Goal: Task Accomplishment & Management: Complete application form

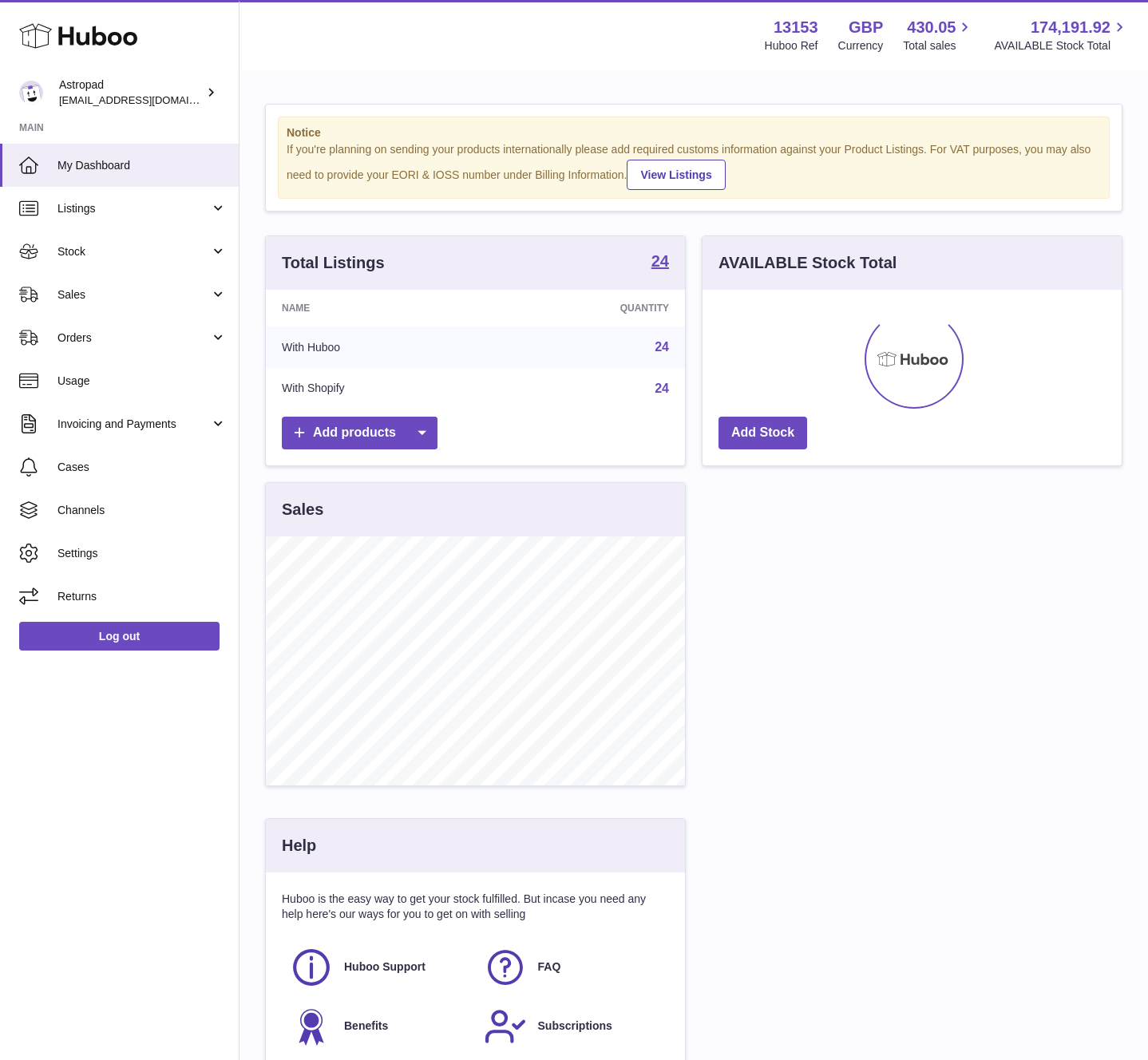
scroll to position [249, 419]
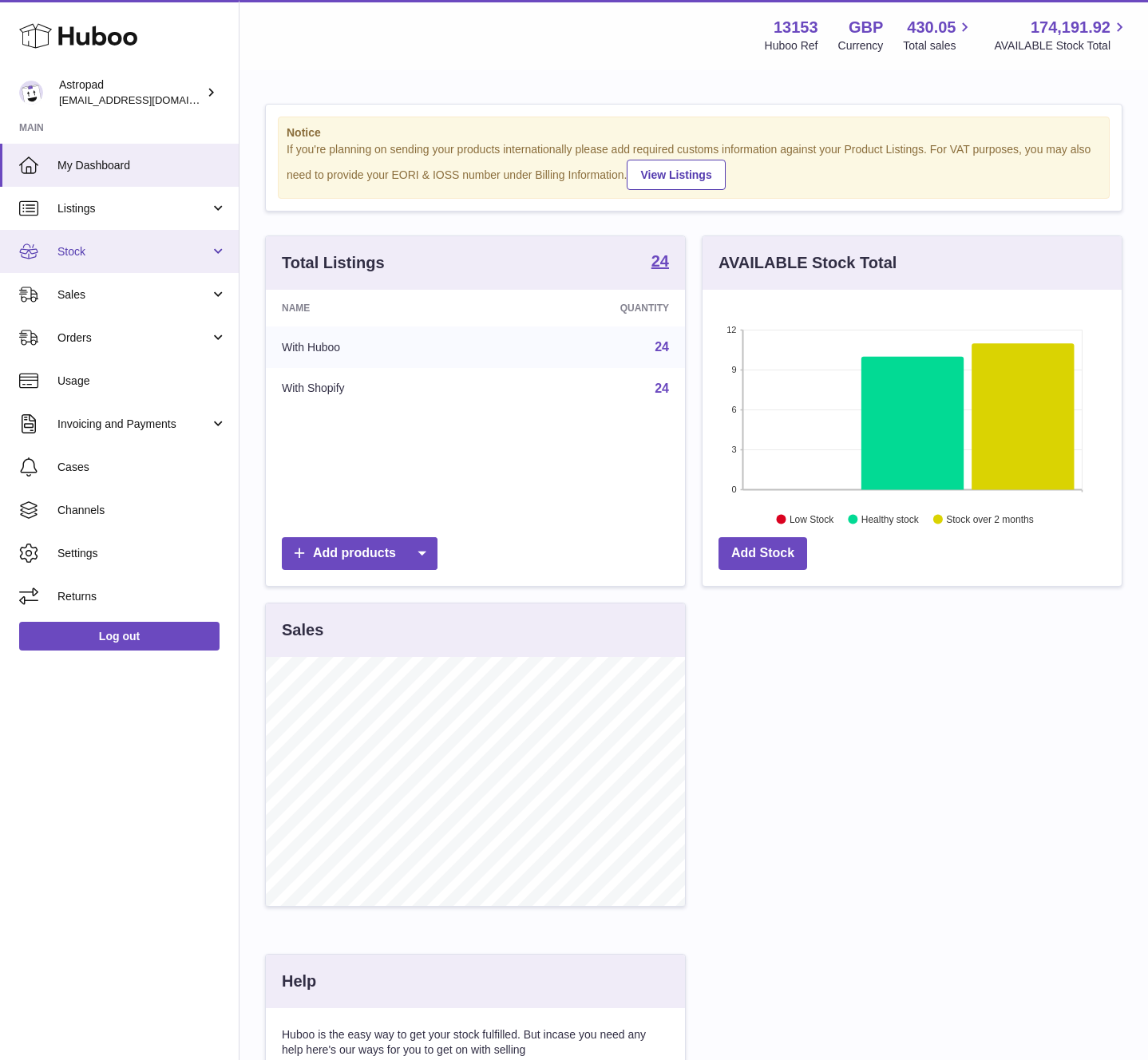
click at [71, 248] on span "Stock" at bounding box center [133, 252] width 153 height 16
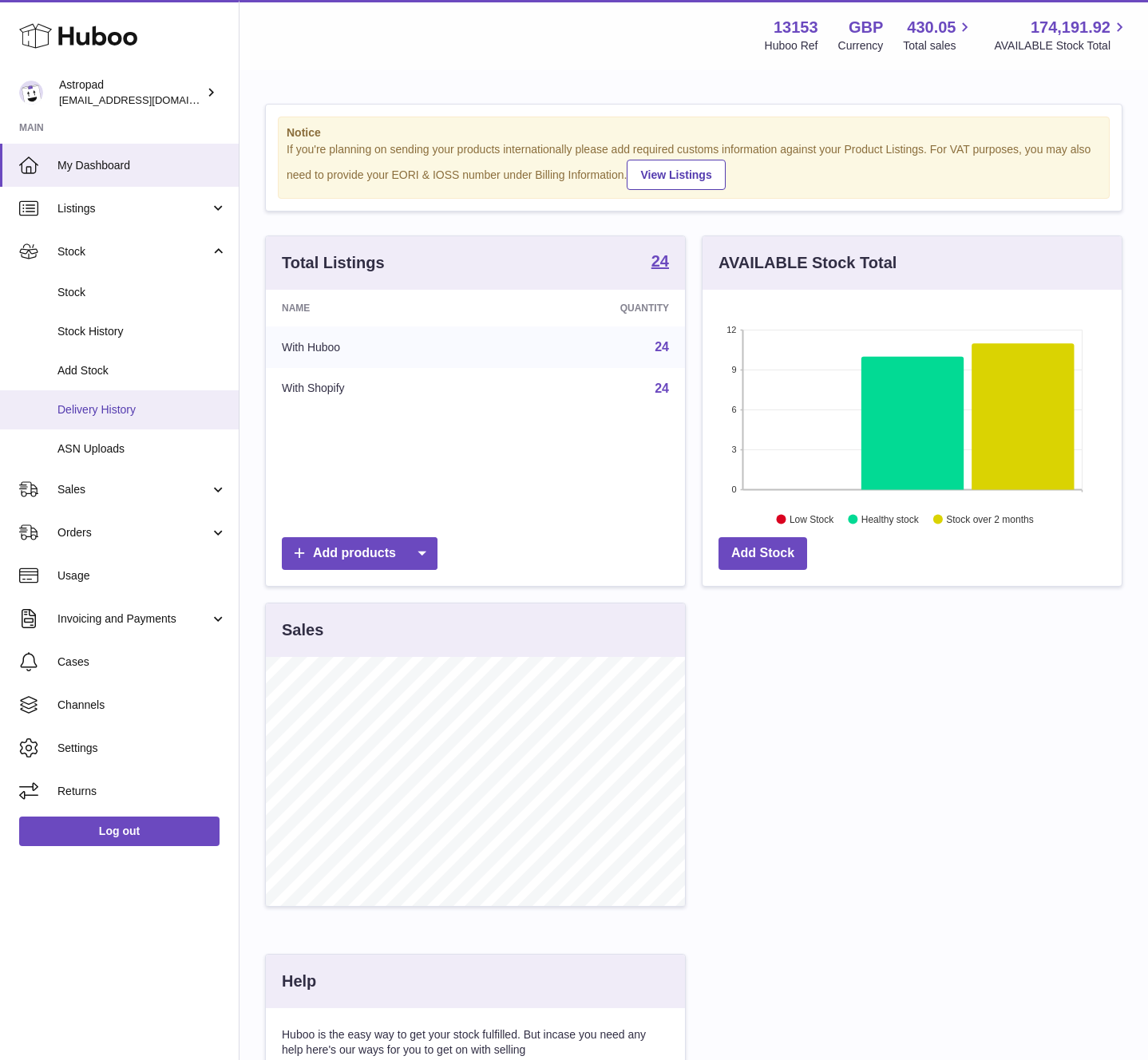
click at [103, 403] on span "Delivery History" at bounding box center [141, 410] width 169 height 16
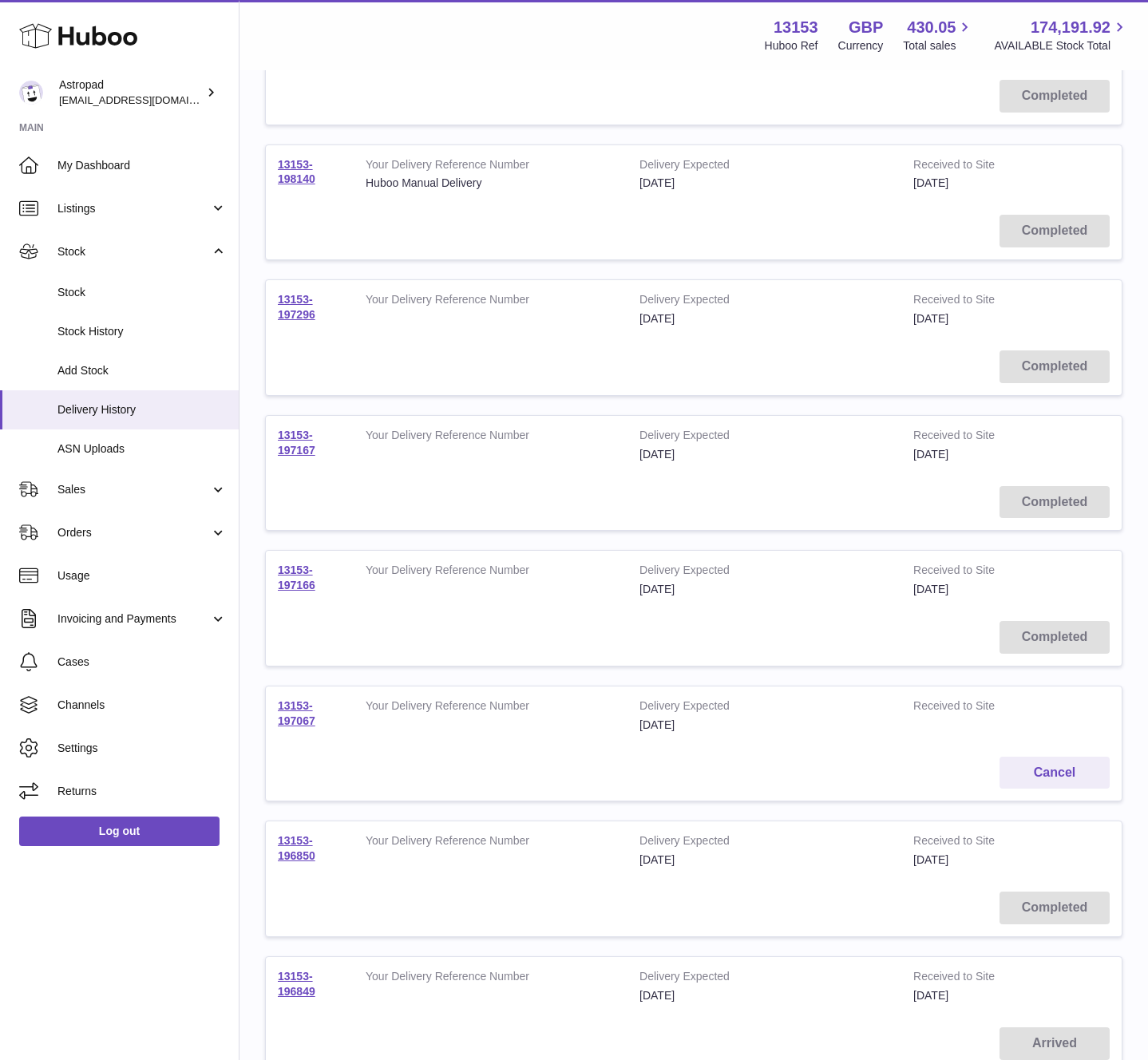
scroll to position [485, 0]
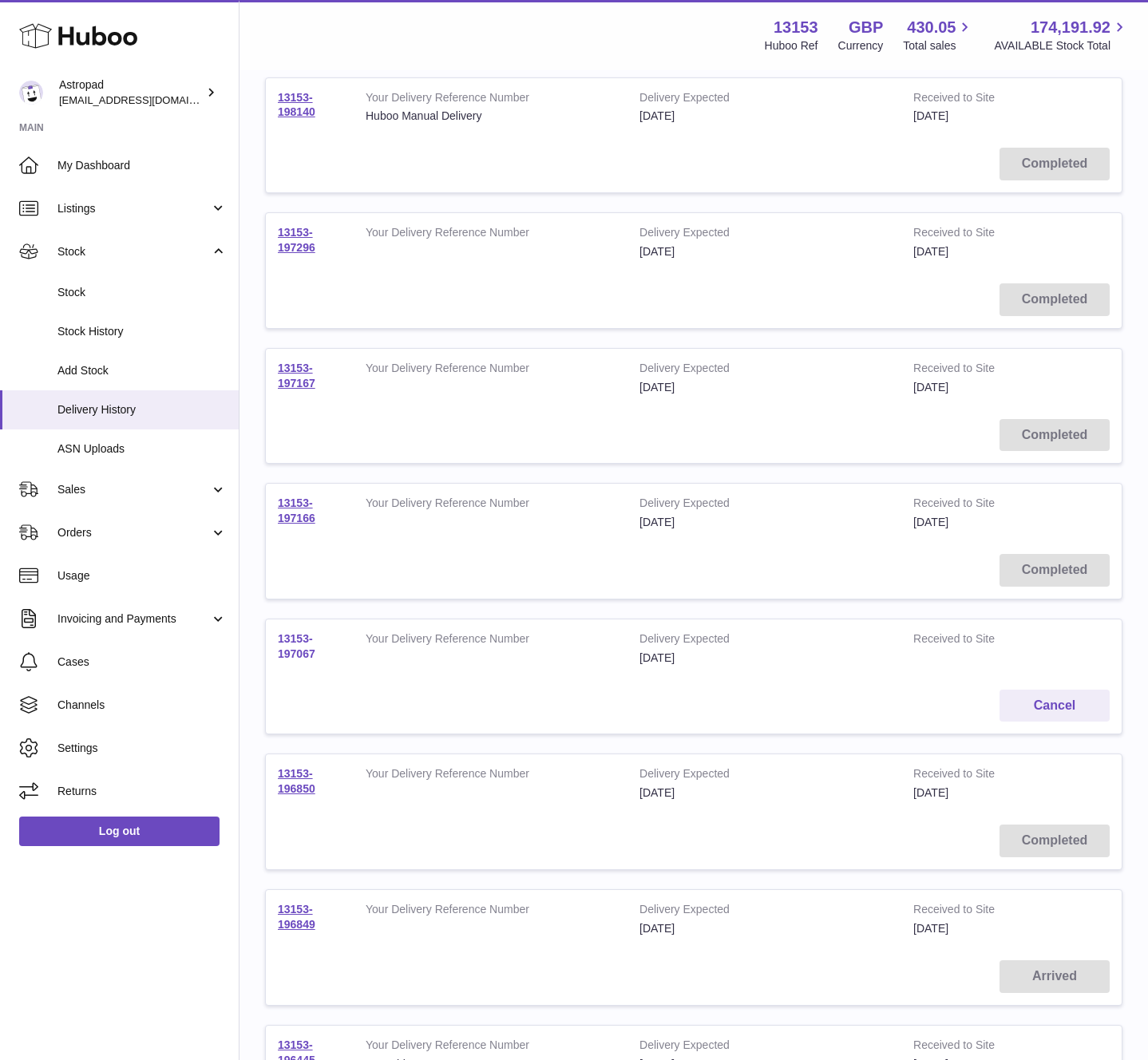
click at [303, 652] on link "13153-197067" at bounding box center [296, 646] width 38 height 28
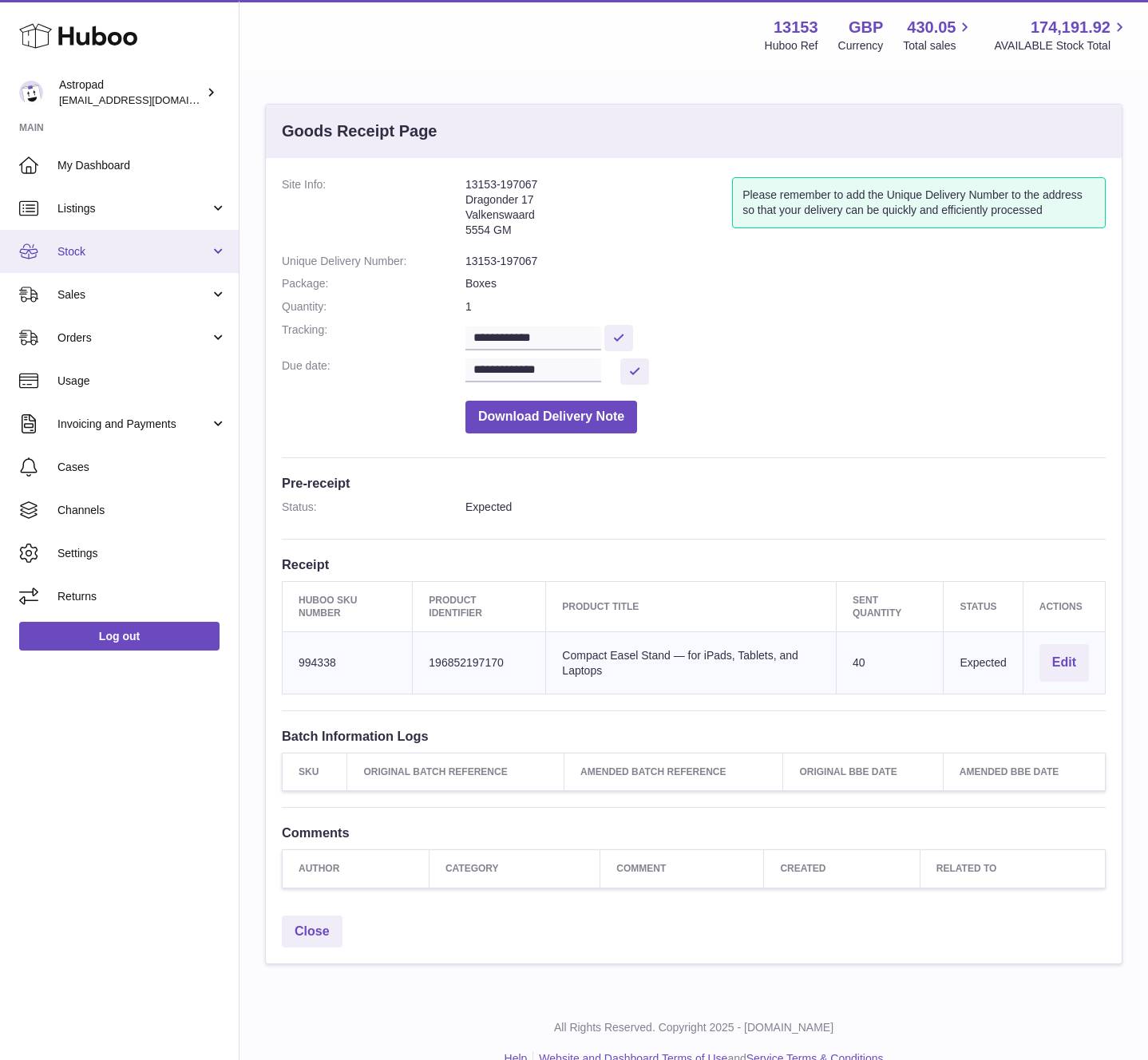
click at [82, 252] on span "Stock" at bounding box center [133, 252] width 153 height 16
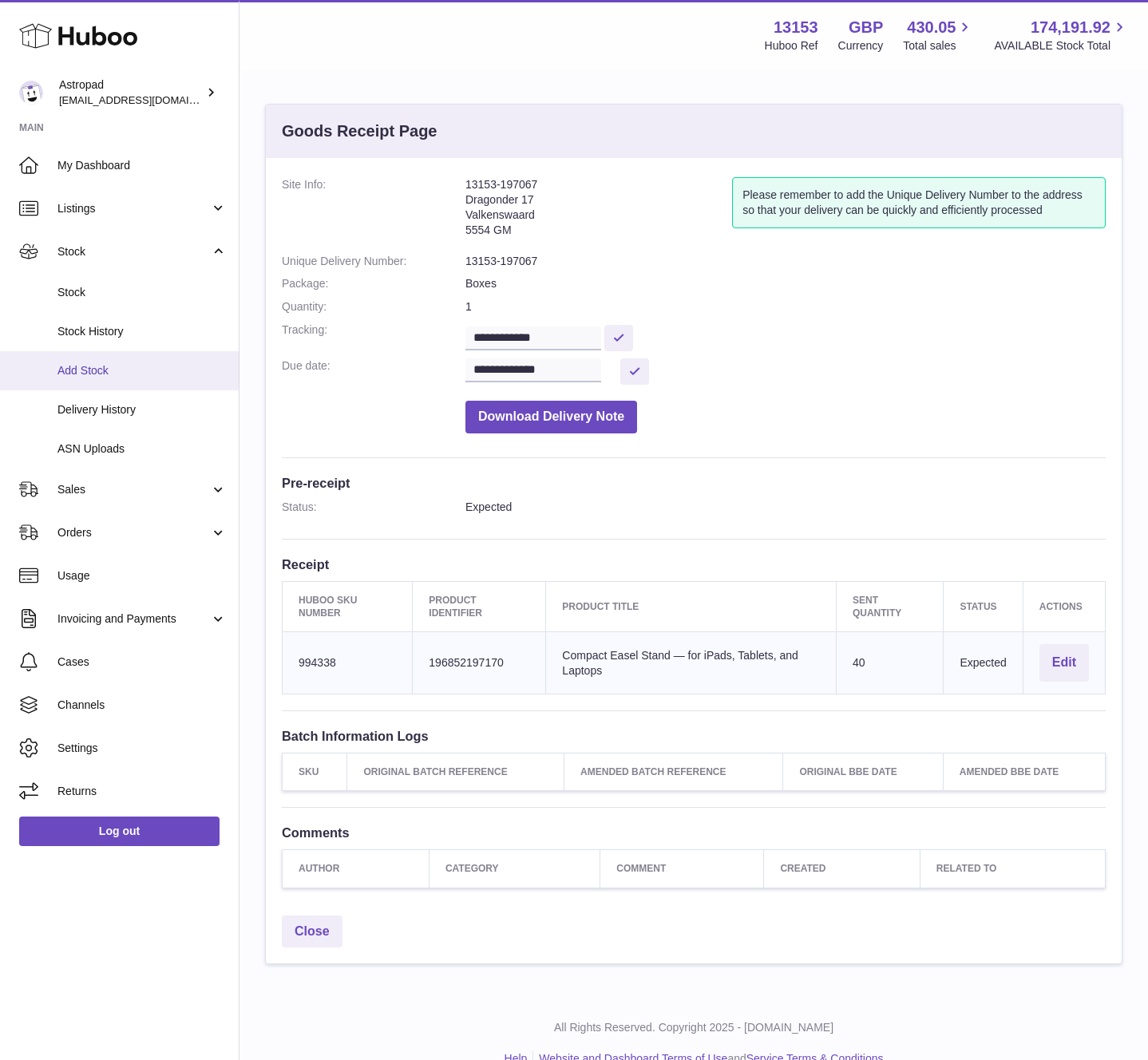
click at [91, 367] on span "Add Stock" at bounding box center [141, 371] width 169 height 16
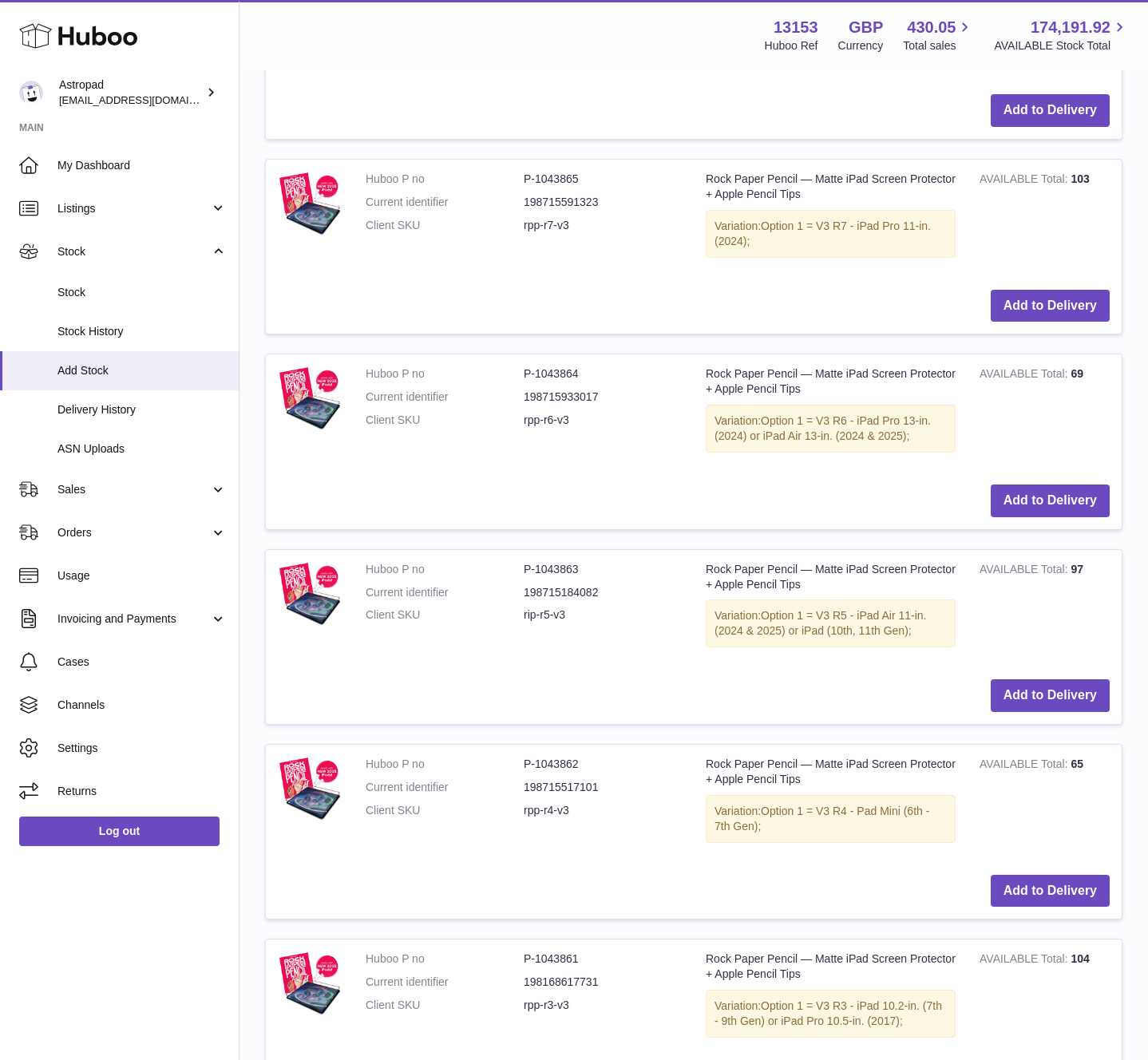
scroll to position [550, 0]
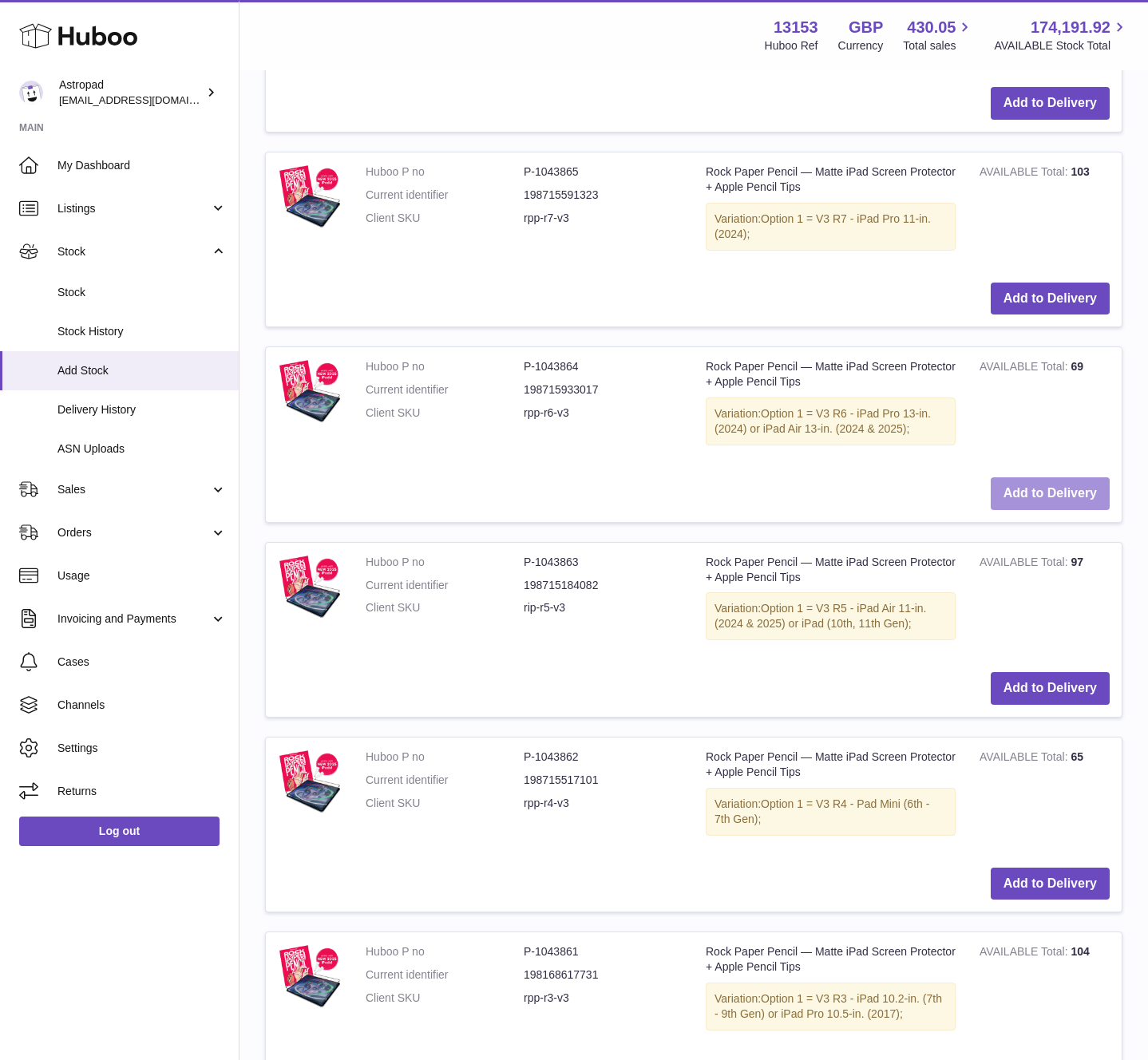
click at [1035, 494] on button "Add to Delivery" at bounding box center [1050, 494] width 119 height 33
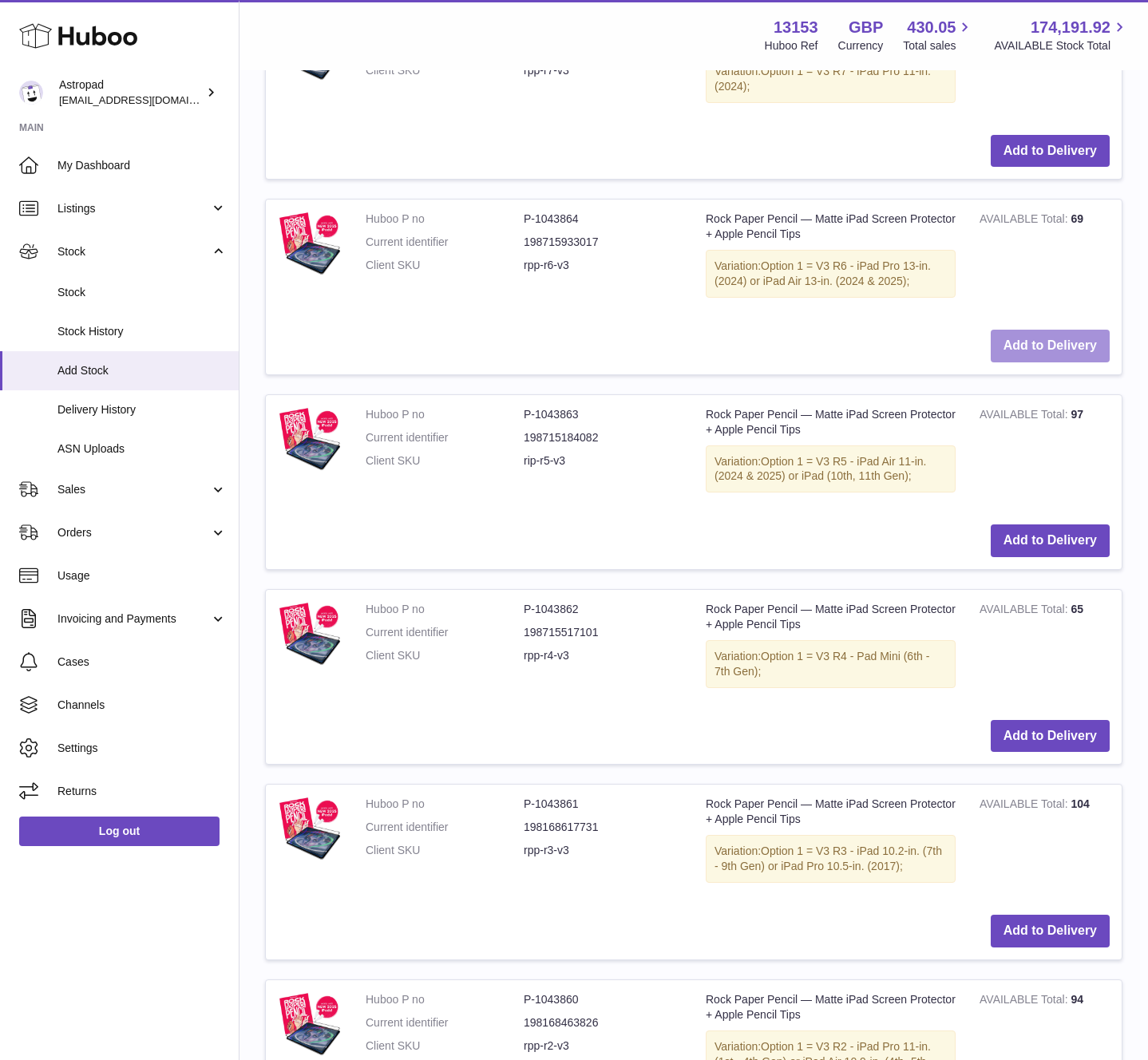
scroll to position [1058, 0]
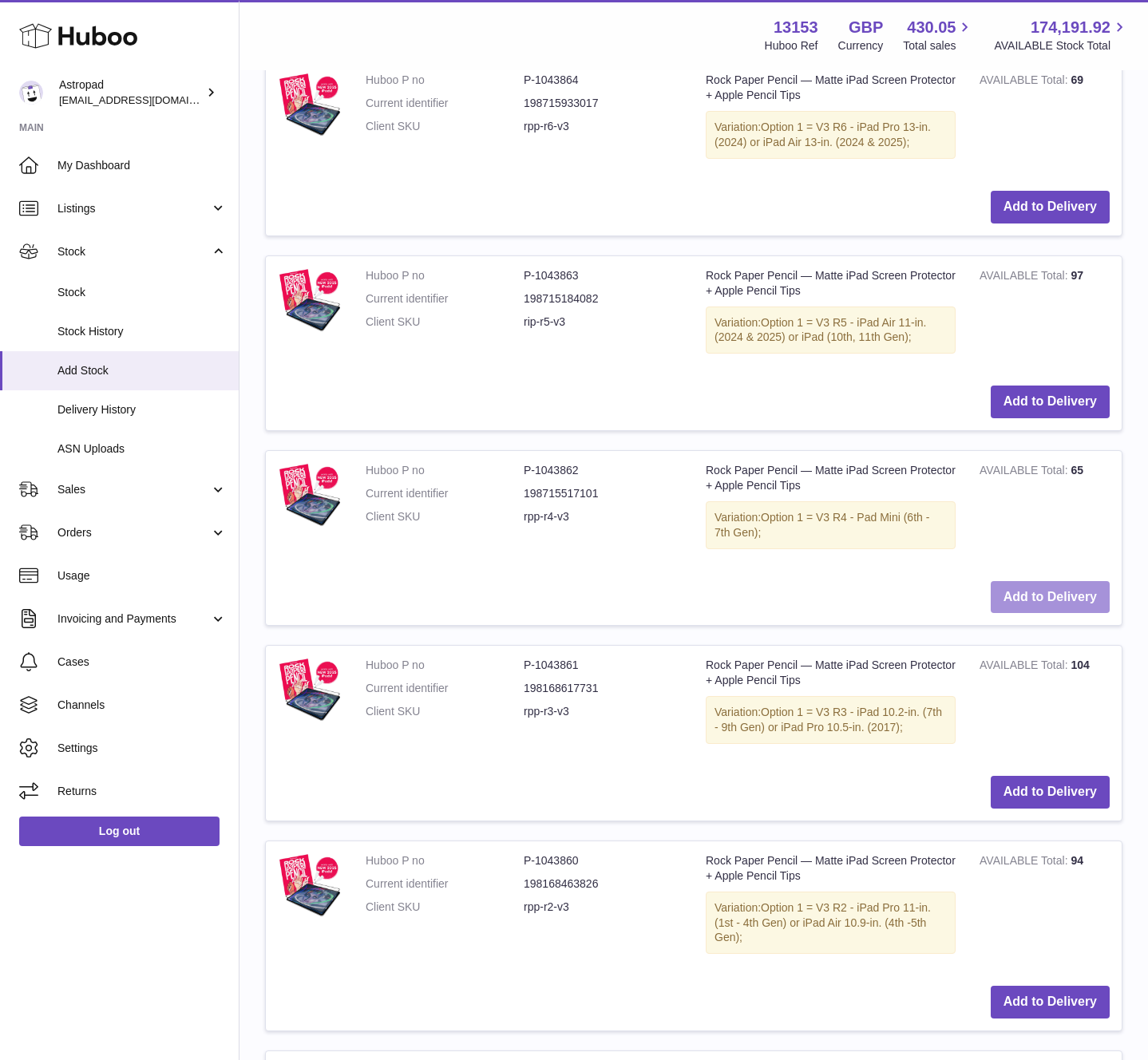
click at [1070, 593] on button "Add to Delivery" at bounding box center [1050, 598] width 119 height 33
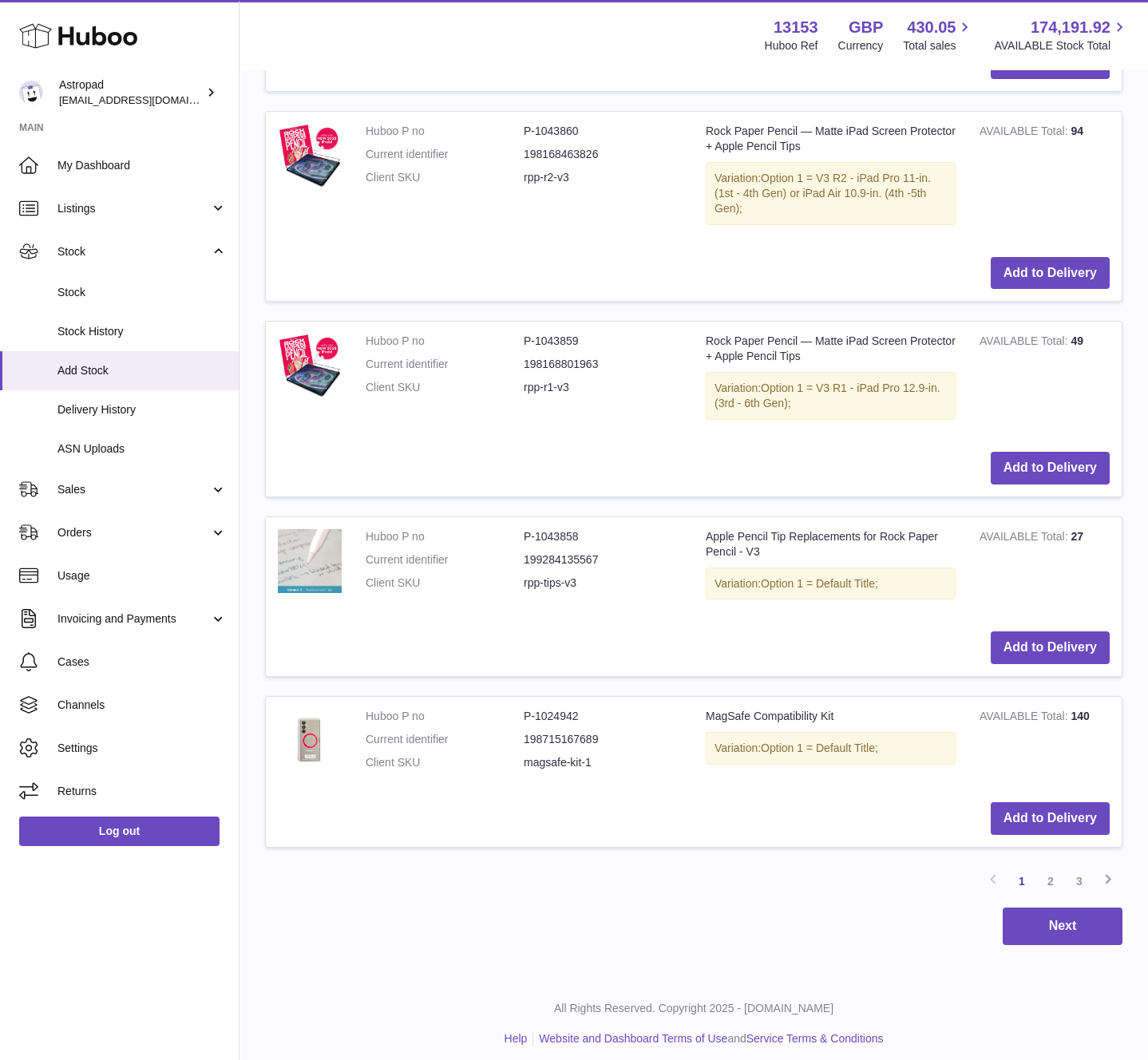
scroll to position [1993, 0]
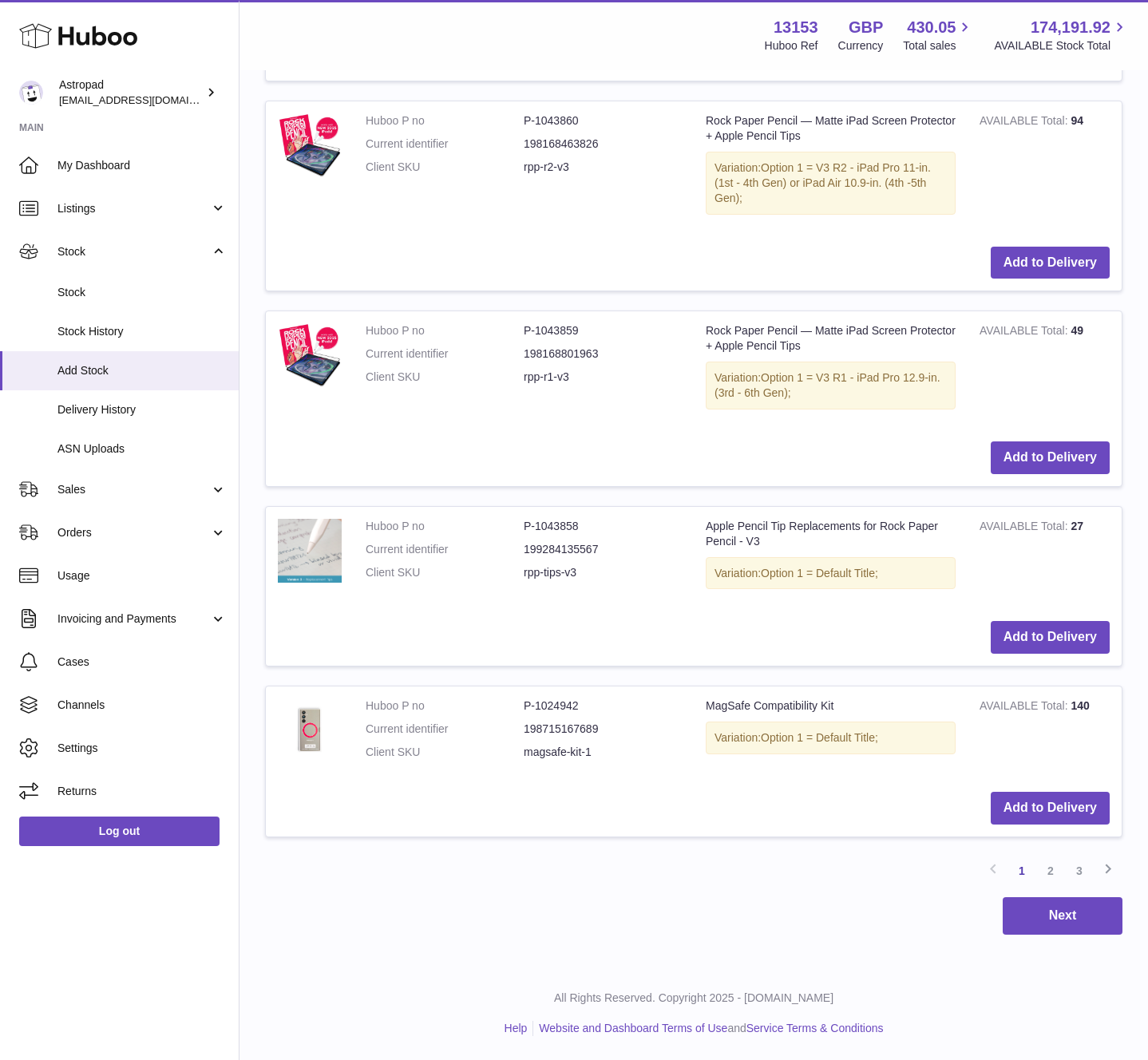
click at [1050, 867] on link "2" at bounding box center [1050, 871] width 29 height 29
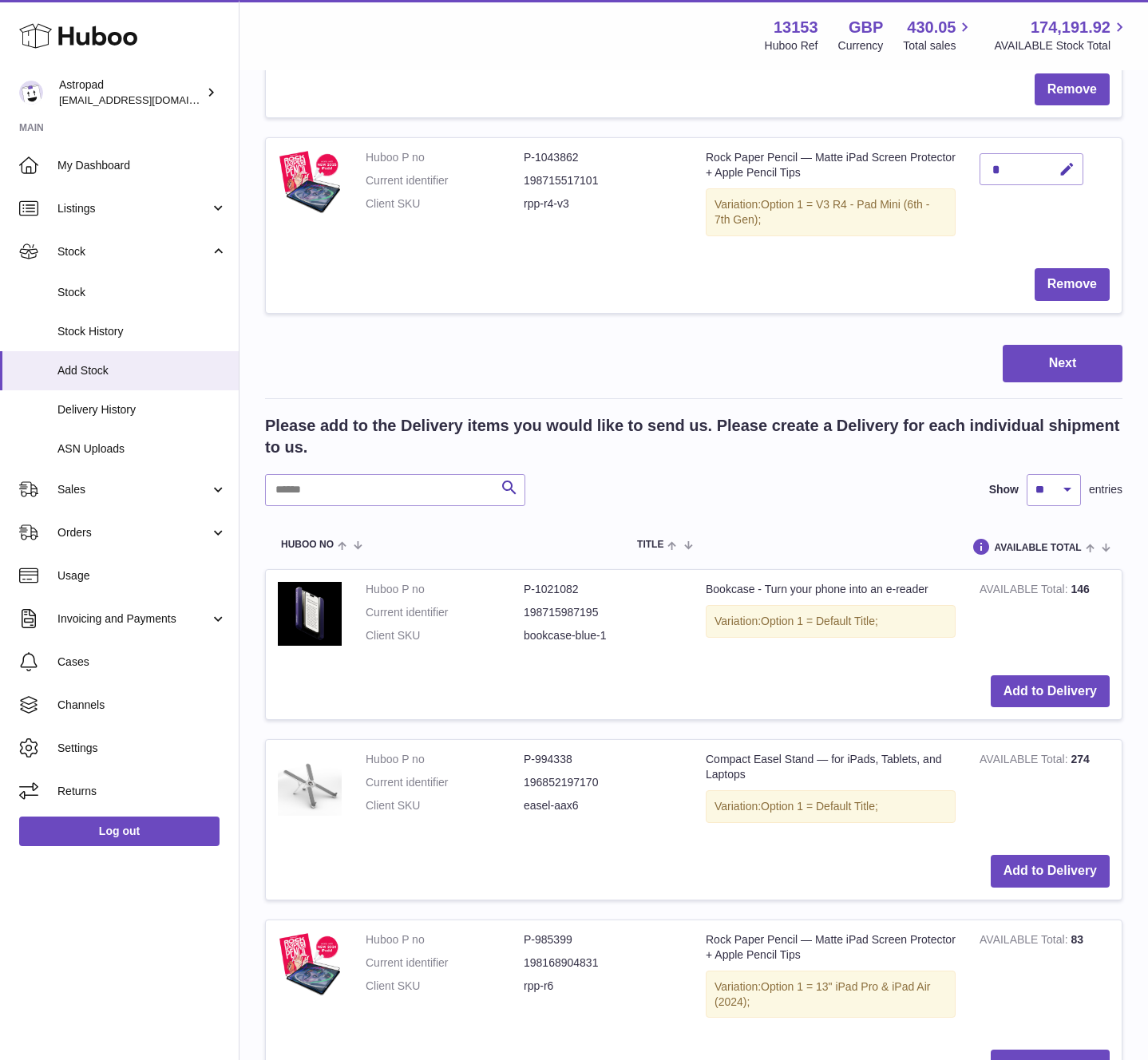
scroll to position [380, 0]
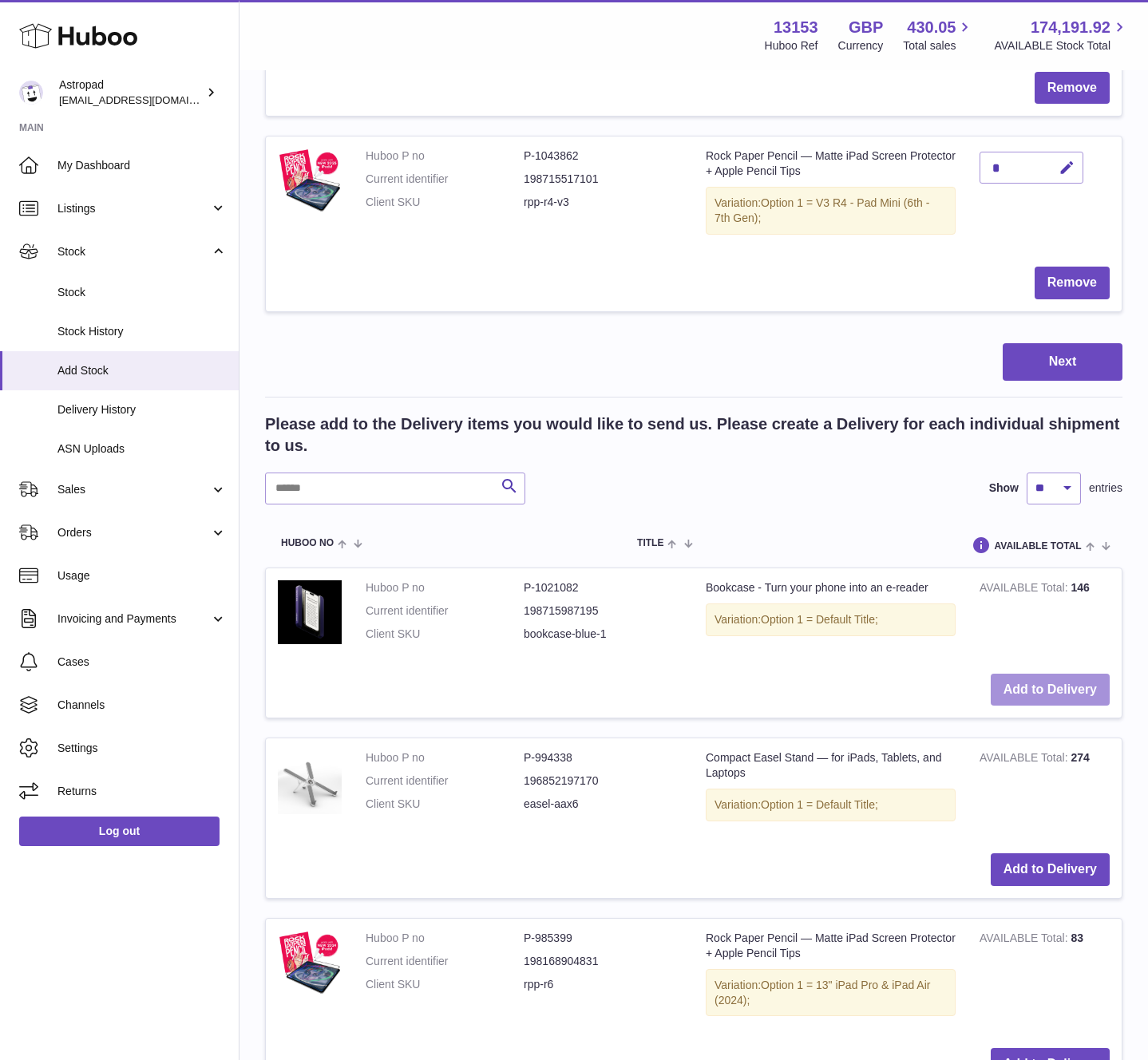
click at [1060, 688] on button "Add to Delivery" at bounding box center [1050, 690] width 119 height 33
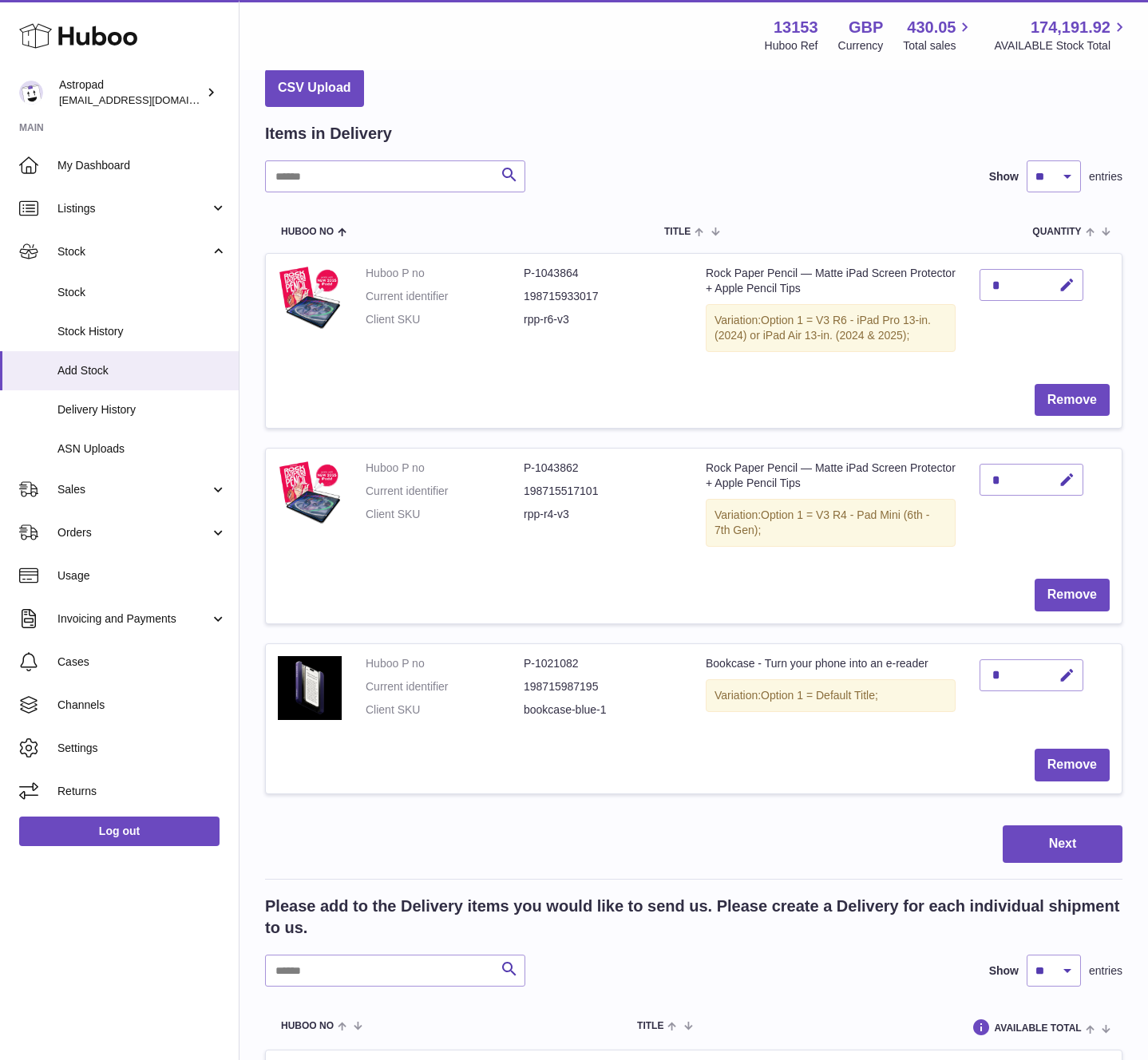
scroll to position [0, 0]
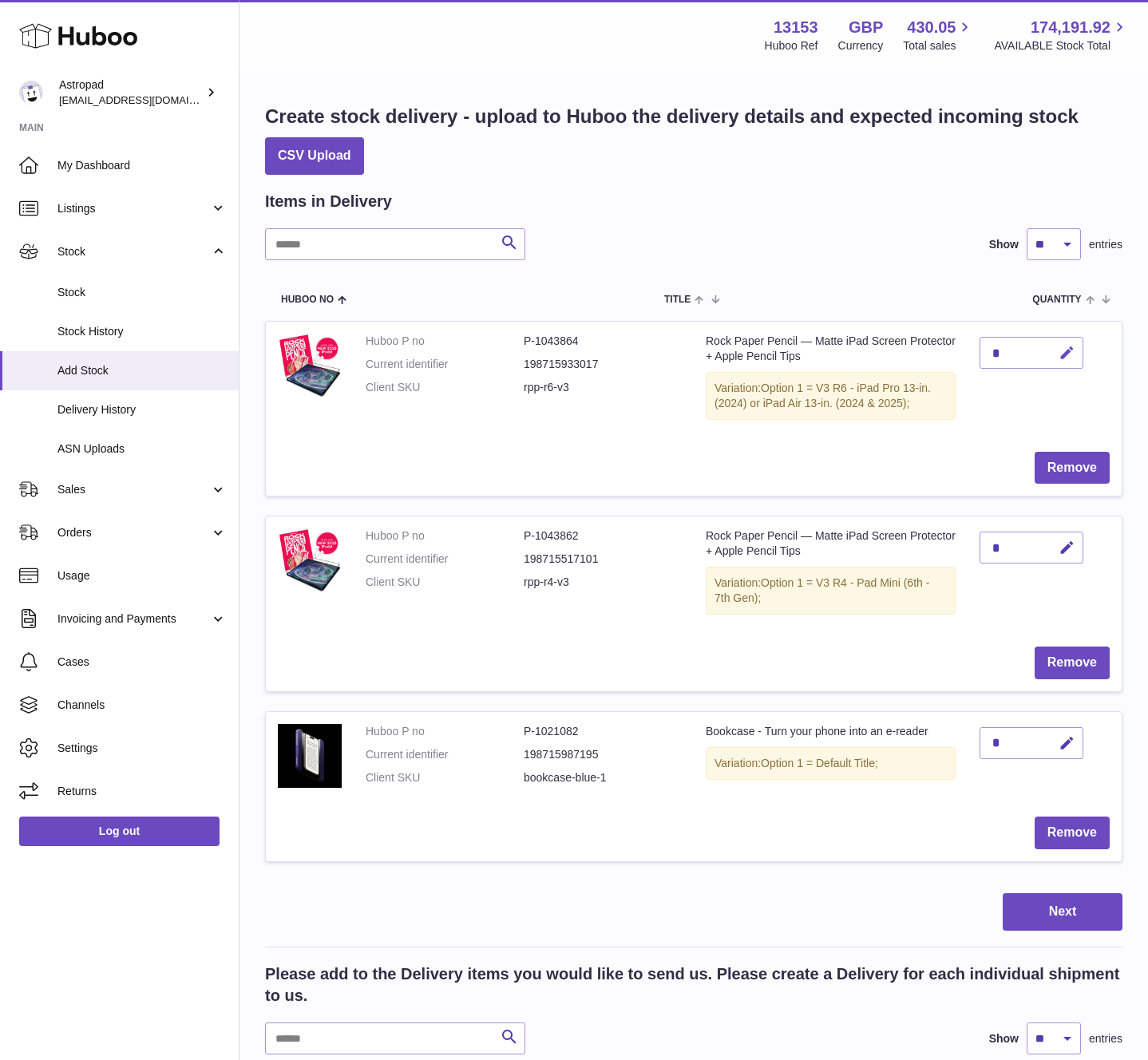
click at [1066, 350] on icon "button" at bounding box center [1067, 353] width 17 height 17
type input "**"
click at [1067, 353] on icon "submit" at bounding box center [1067, 353] width 15 height 15
click at [1070, 543] on icon "button" at bounding box center [1067, 548] width 17 height 17
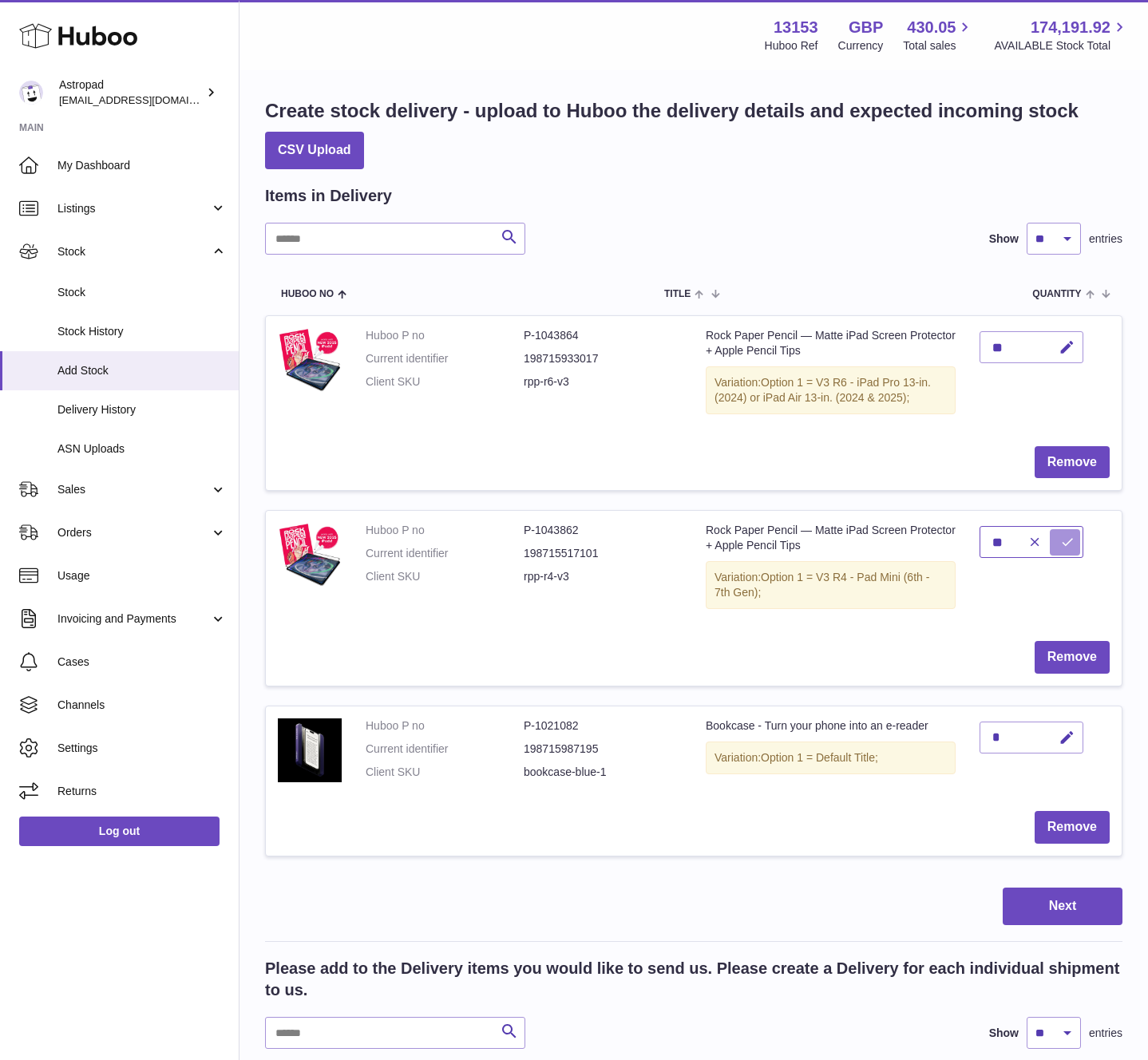
type input "*"
type input "**"
click at [1066, 541] on icon "submit" at bounding box center [1067, 542] width 15 height 15
click at [1065, 737] on icon "button" at bounding box center [1067, 738] width 17 height 17
type input "**"
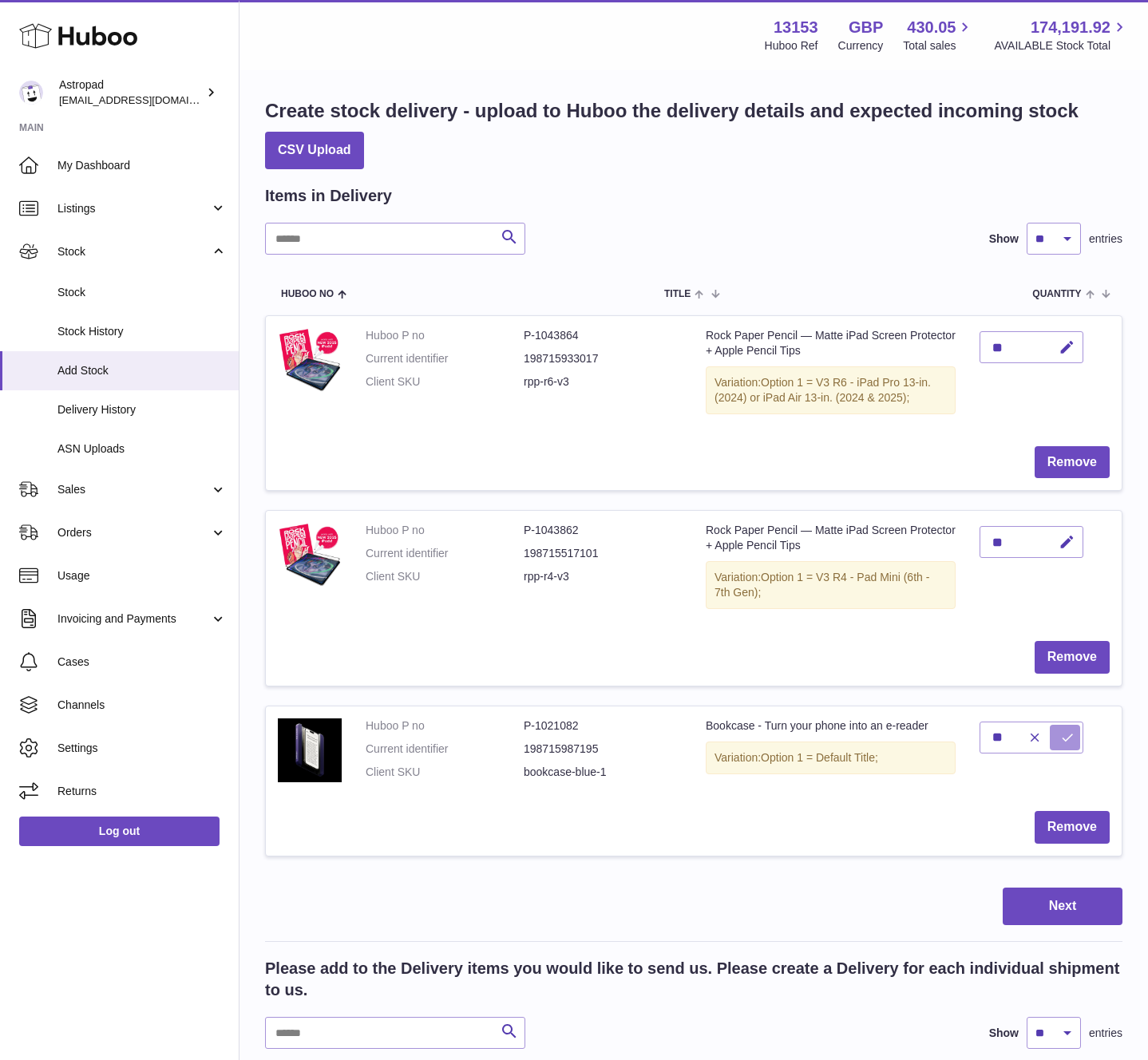
click at [1066, 736] on icon "submit" at bounding box center [1067, 738] width 15 height 15
click at [1061, 906] on button "Next" at bounding box center [1062, 906] width 120 height 38
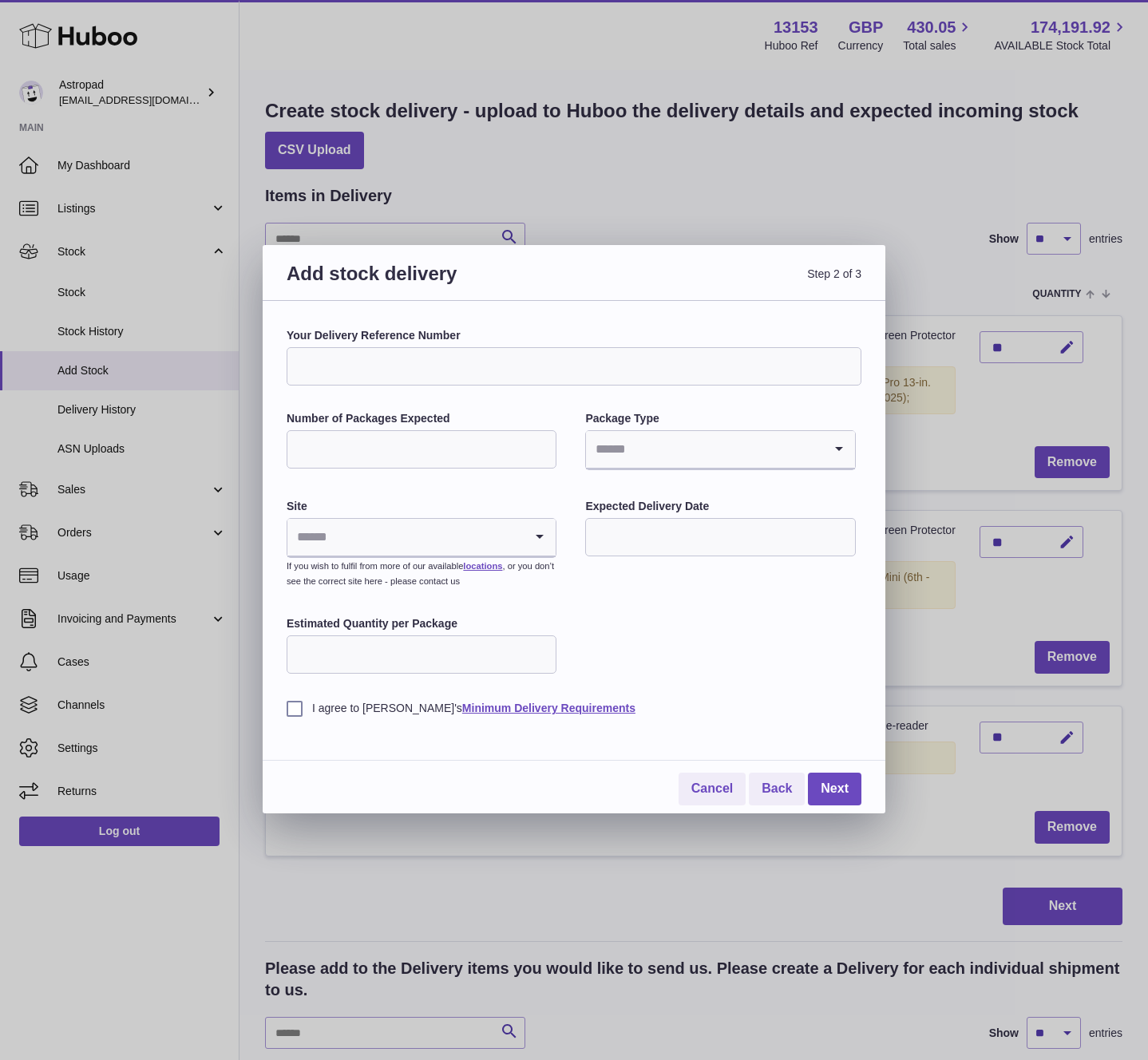
click at [341, 446] on input "Number of Packages Expected" at bounding box center [421, 449] width 269 height 38
type input "*"
click at [838, 452] on icon "Search for option" at bounding box center [839, 449] width 32 height 37
click at [619, 545] on li "Boxes" at bounding box center [720, 556] width 267 height 32
click at [540, 542] on icon "Search for option" at bounding box center [539, 537] width 32 height 37
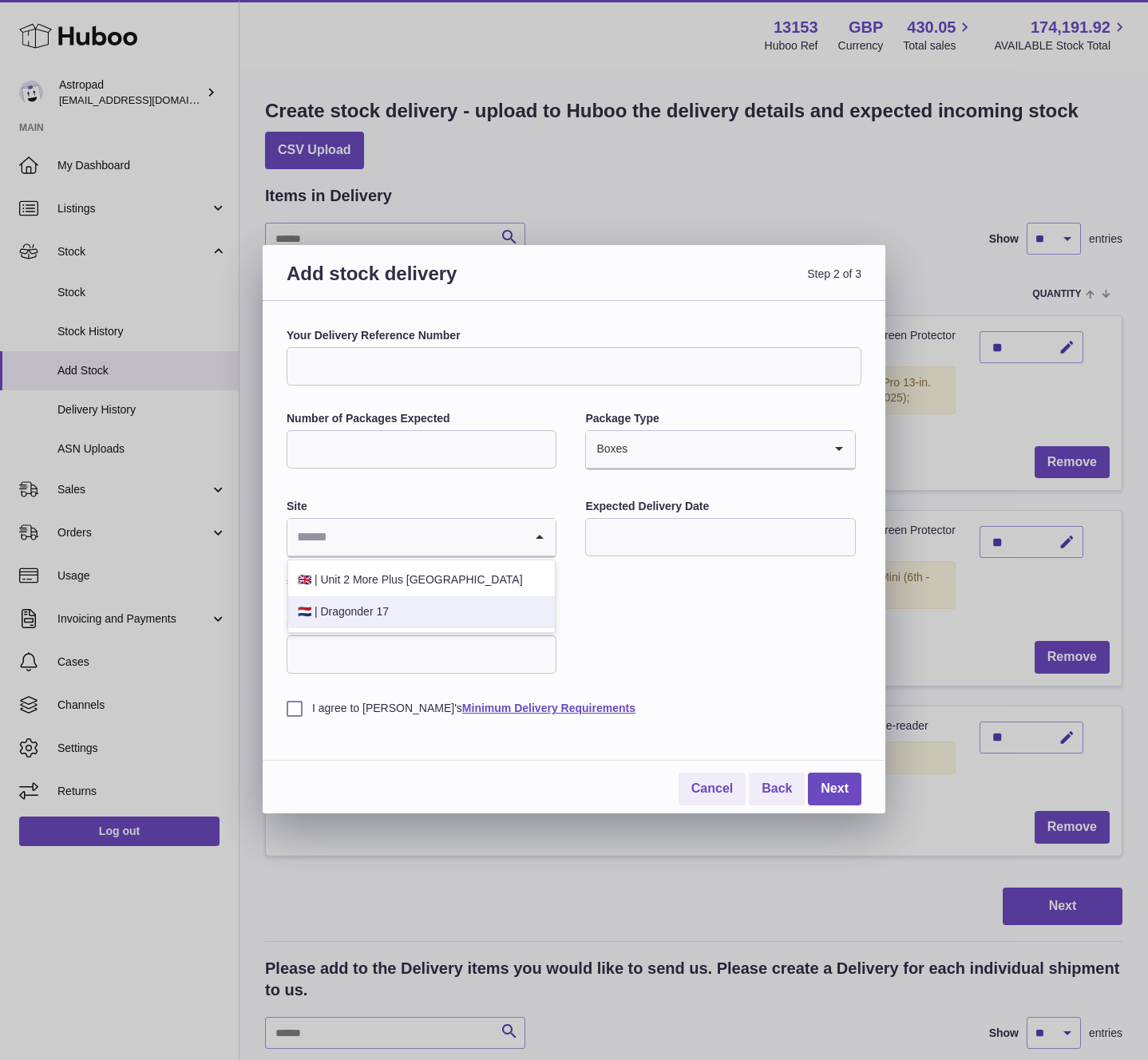
click at [470, 617] on li "🇳🇱 | Dragonder 17" at bounding box center [421, 612] width 267 height 32
click at [621, 538] on input "text" at bounding box center [720, 537] width 269 height 38
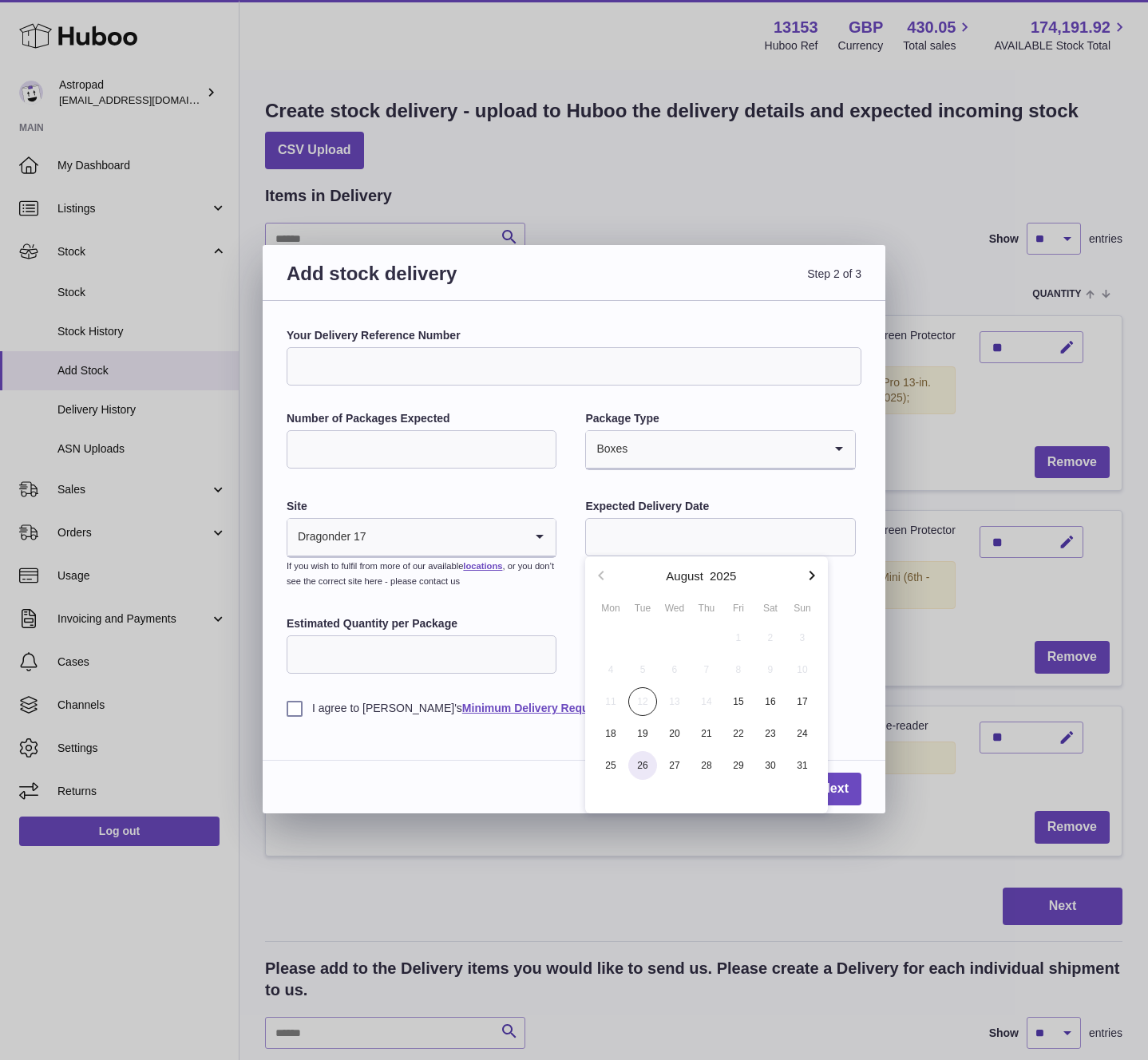
click at [646, 768] on span "26" at bounding box center [643, 765] width 29 height 29
type input "**********"
click at [394, 650] on input "Estimated Quantity per Package" at bounding box center [421, 654] width 269 height 38
type input "**"
click at [296, 707] on label "I agree to Huboo's Minimum Delivery Requirements" at bounding box center [574, 708] width 575 height 16
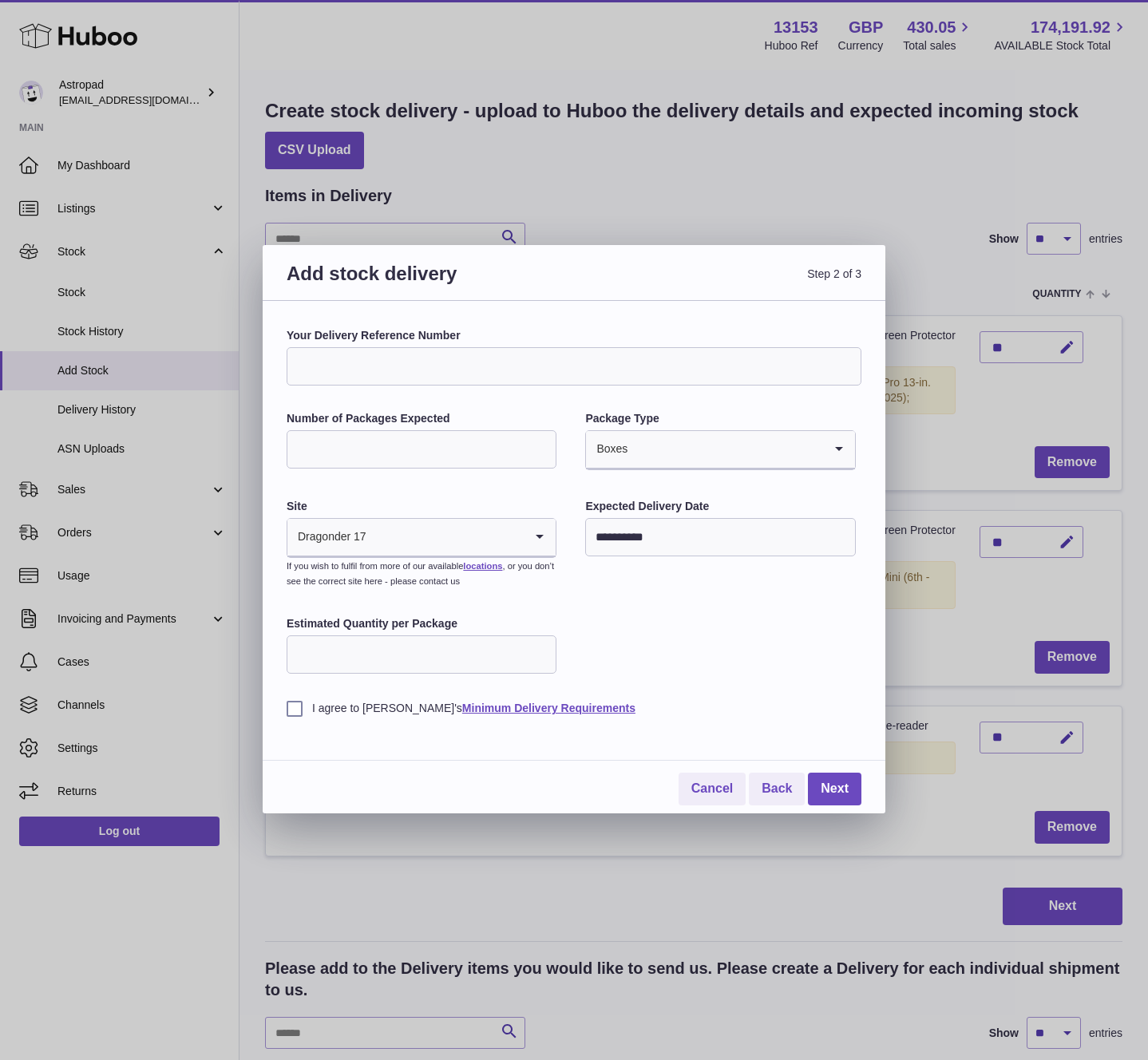
click at [654, 646] on div "**********" at bounding box center [574, 522] width 575 height 388
click at [831, 791] on link "Next" at bounding box center [835, 789] width 54 height 33
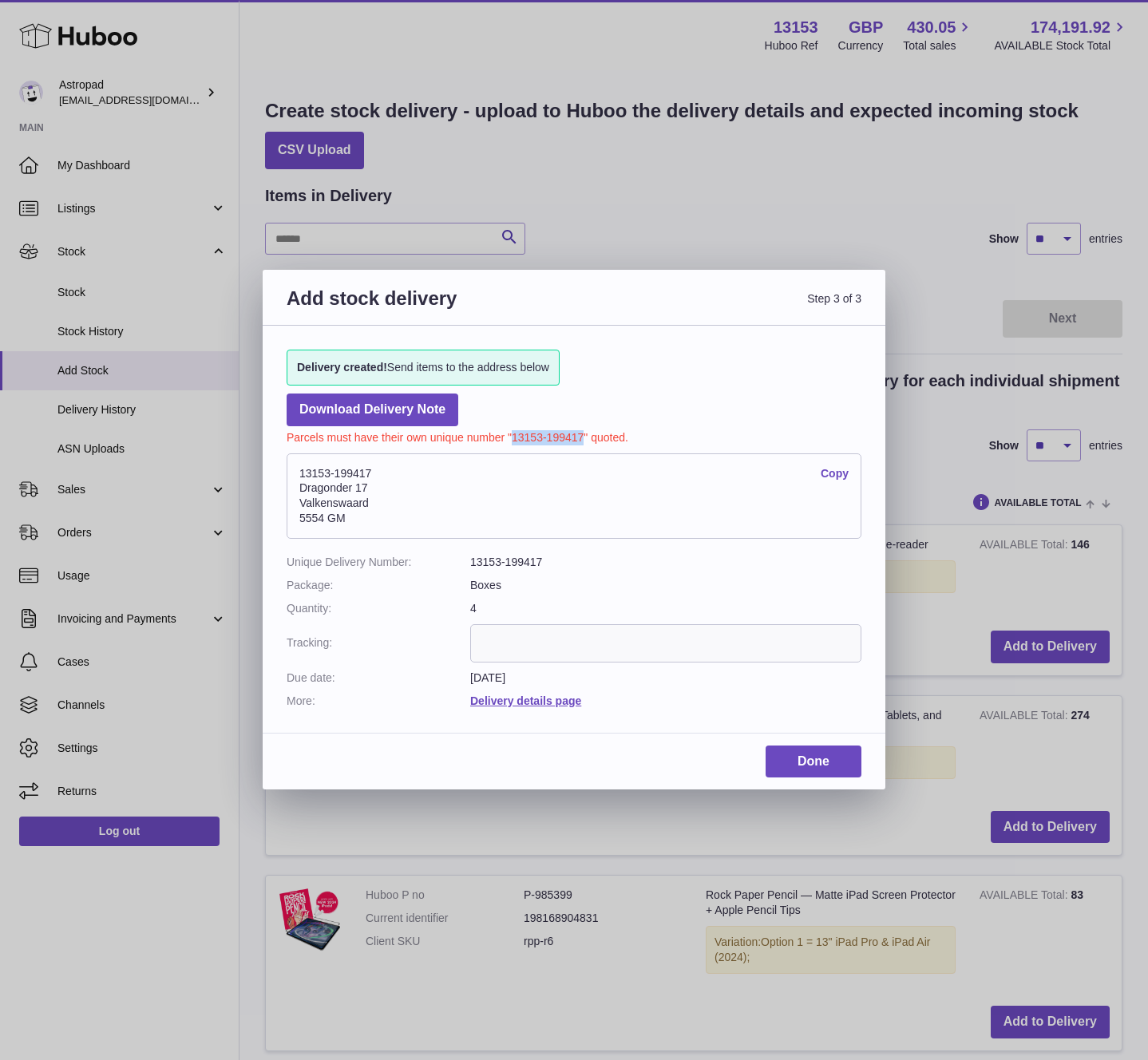
drag, startPoint x: 572, startPoint y: 436, endPoint x: 514, endPoint y: 436, distance: 58.0
click at [514, 436] on p "Parcels must have their own unique number "13153-199417" quoted." at bounding box center [574, 435] width 575 height 19
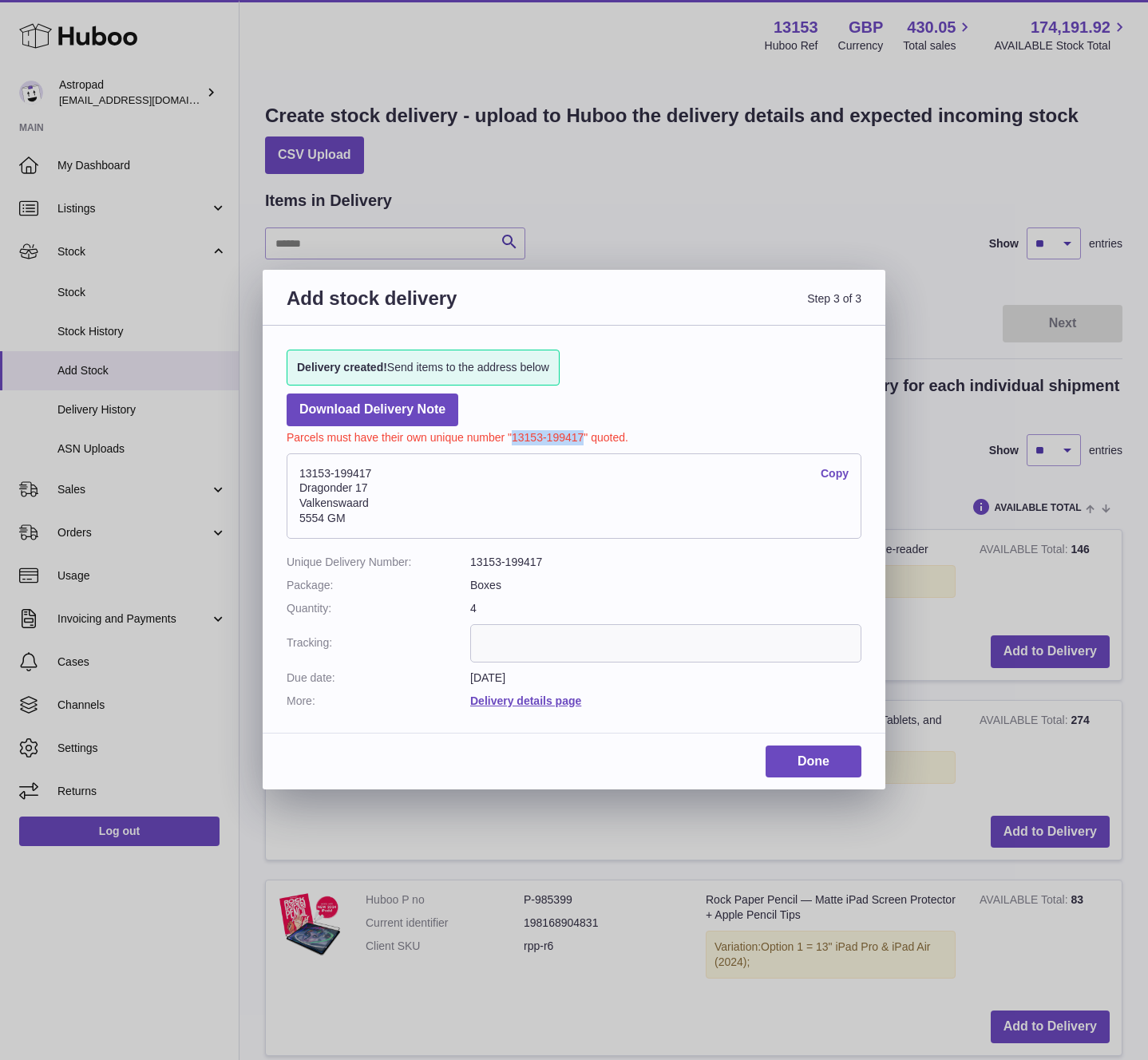
copy p "13153-199417"
click at [799, 759] on link "Done" at bounding box center [813, 762] width 96 height 33
